Goal: Navigation & Orientation: Find specific page/section

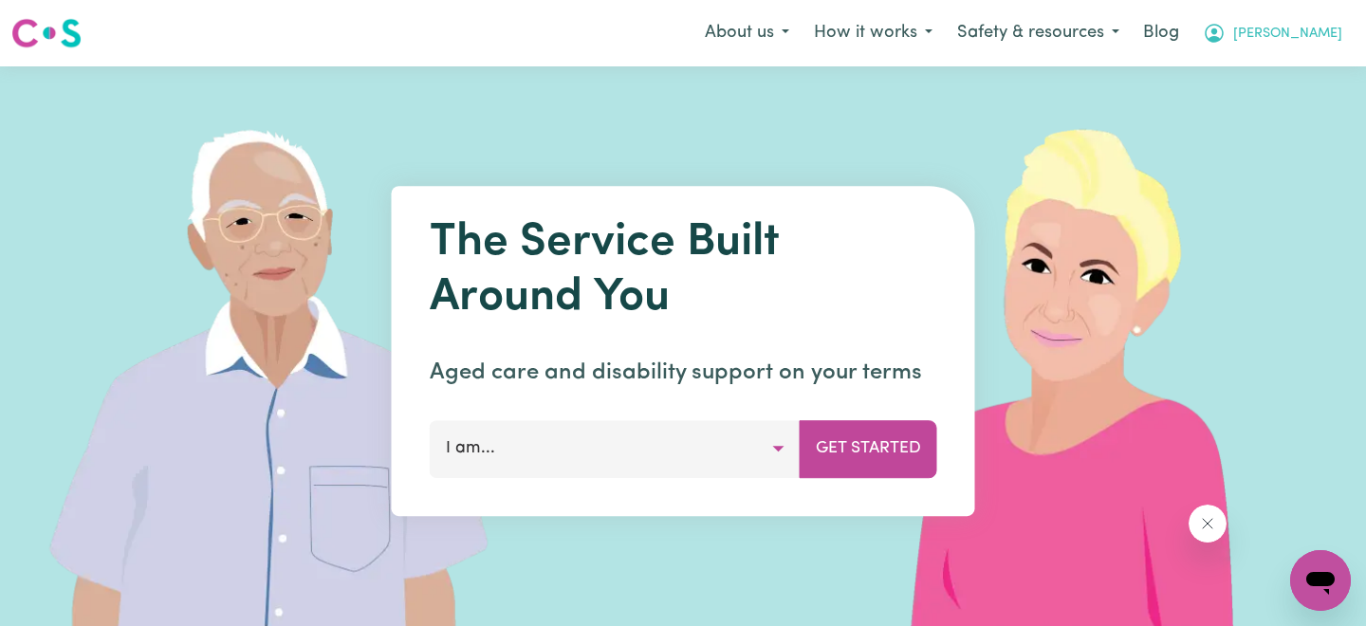
click at [1331, 42] on span "[PERSON_NAME]" at bounding box center [1287, 34] width 109 height 21
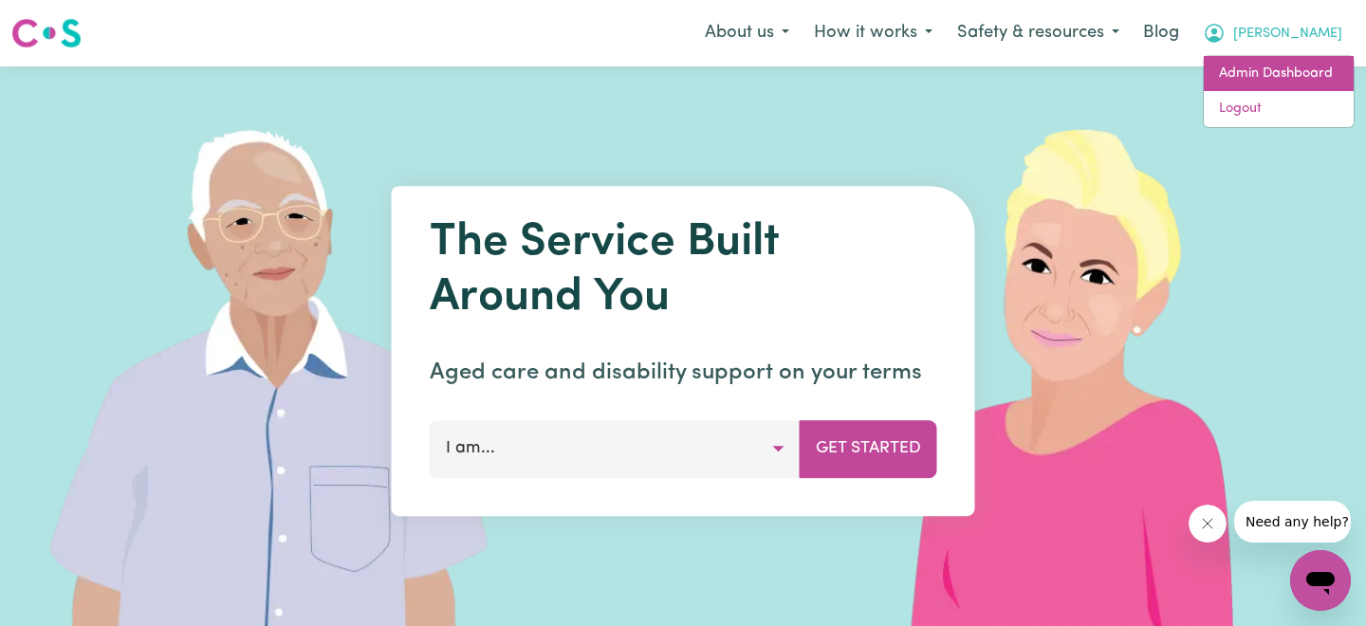
click at [1249, 83] on link "Admin Dashboard" at bounding box center [1279, 74] width 150 height 36
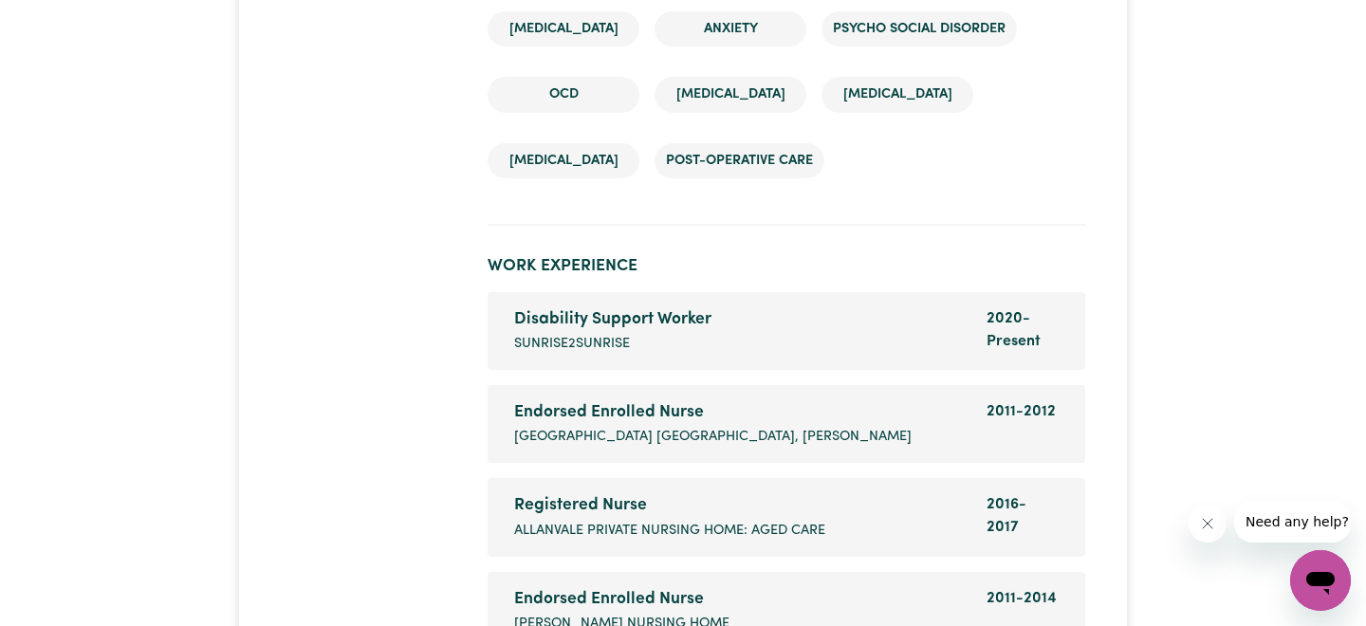
scroll to position [4148, 0]
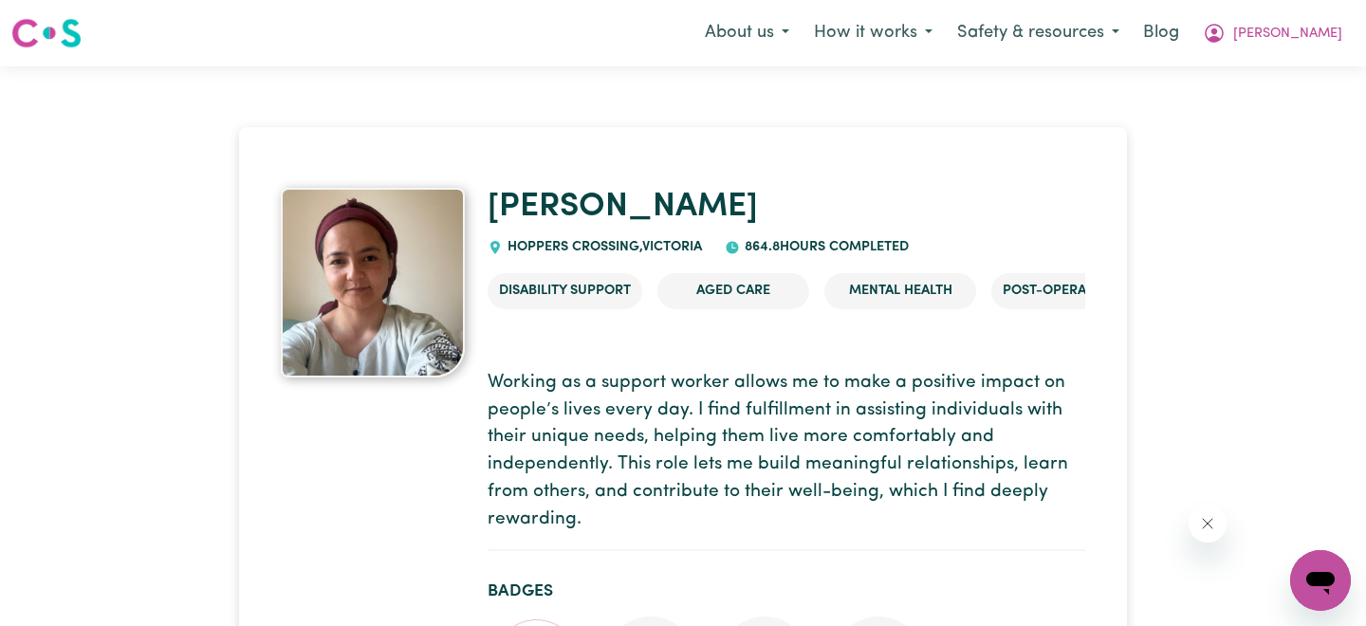
click at [710, 336] on div "Disability Support Aged Care Mental Health Post-operative care" at bounding box center [787, 299] width 598 height 82
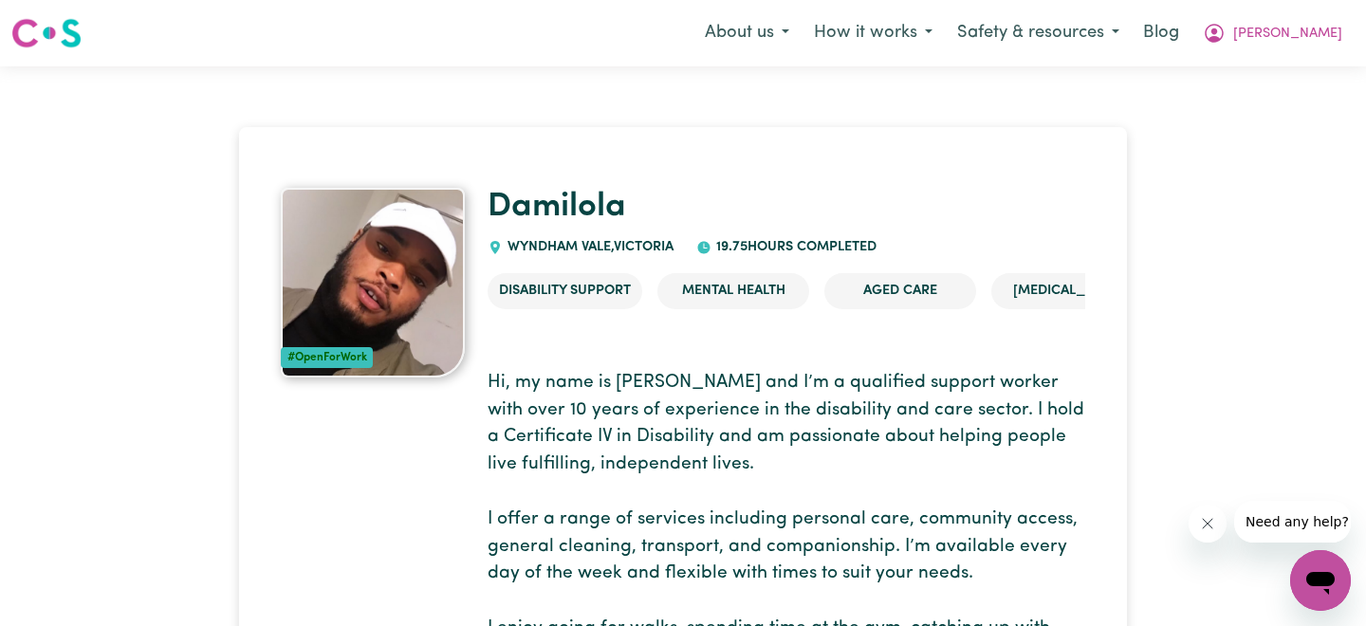
click at [542, 228] on div "[PERSON_NAME] [PERSON_NAME][GEOGRAPHIC_DATA] 19.75 hours completed" at bounding box center [787, 223] width 598 height 70
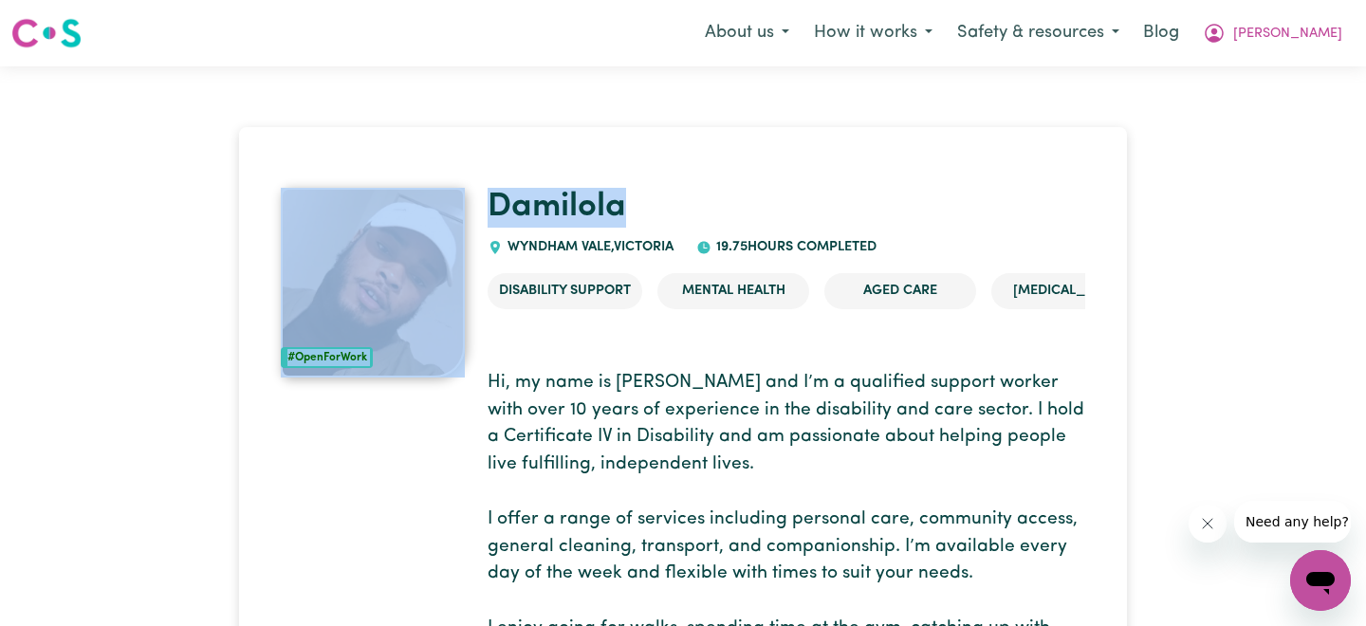
drag, startPoint x: 650, startPoint y: 213, endPoint x: 470, endPoint y: 213, distance: 180.3
copy div "#OpenForWork Damilola"
